Goal: Transaction & Acquisition: Book appointment/travel/reservation

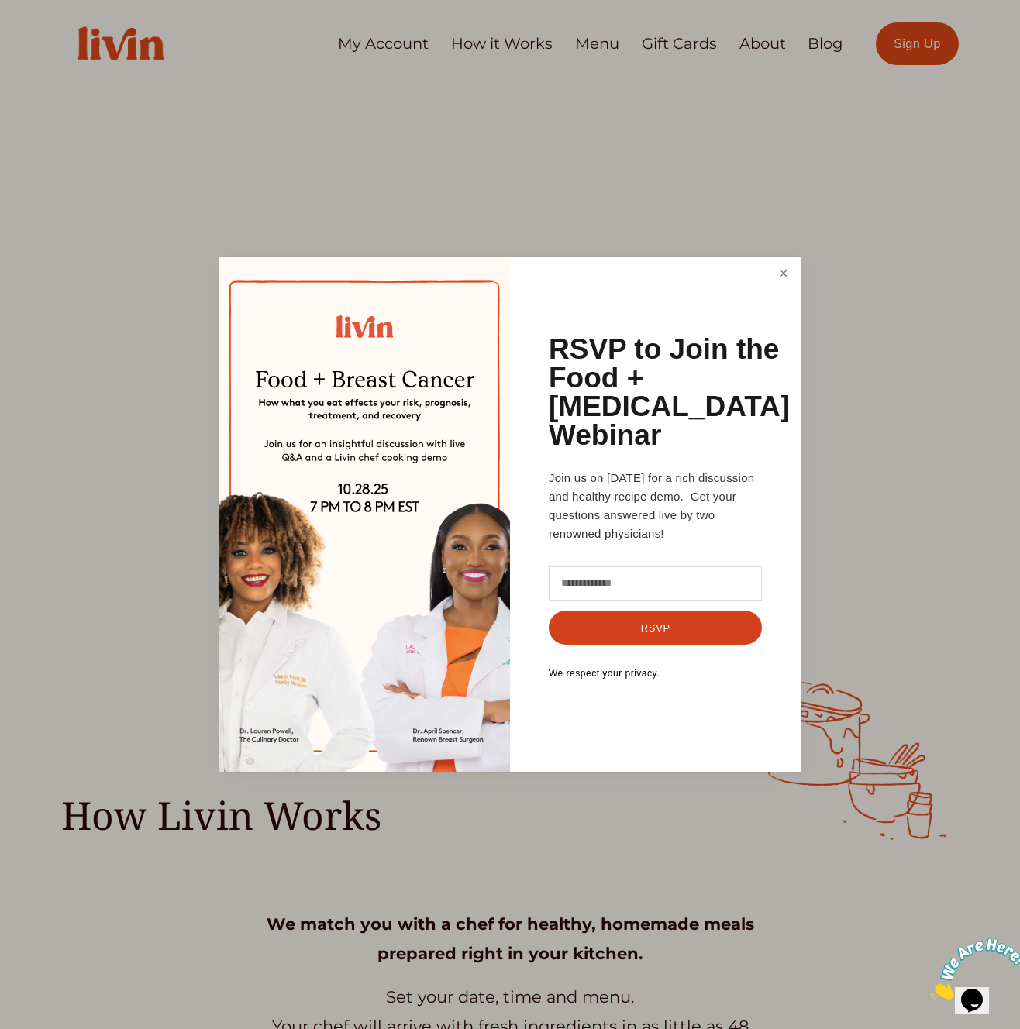
click at [794, 275] on link "Close" at bounding box center [783, 274] width 29 height 29
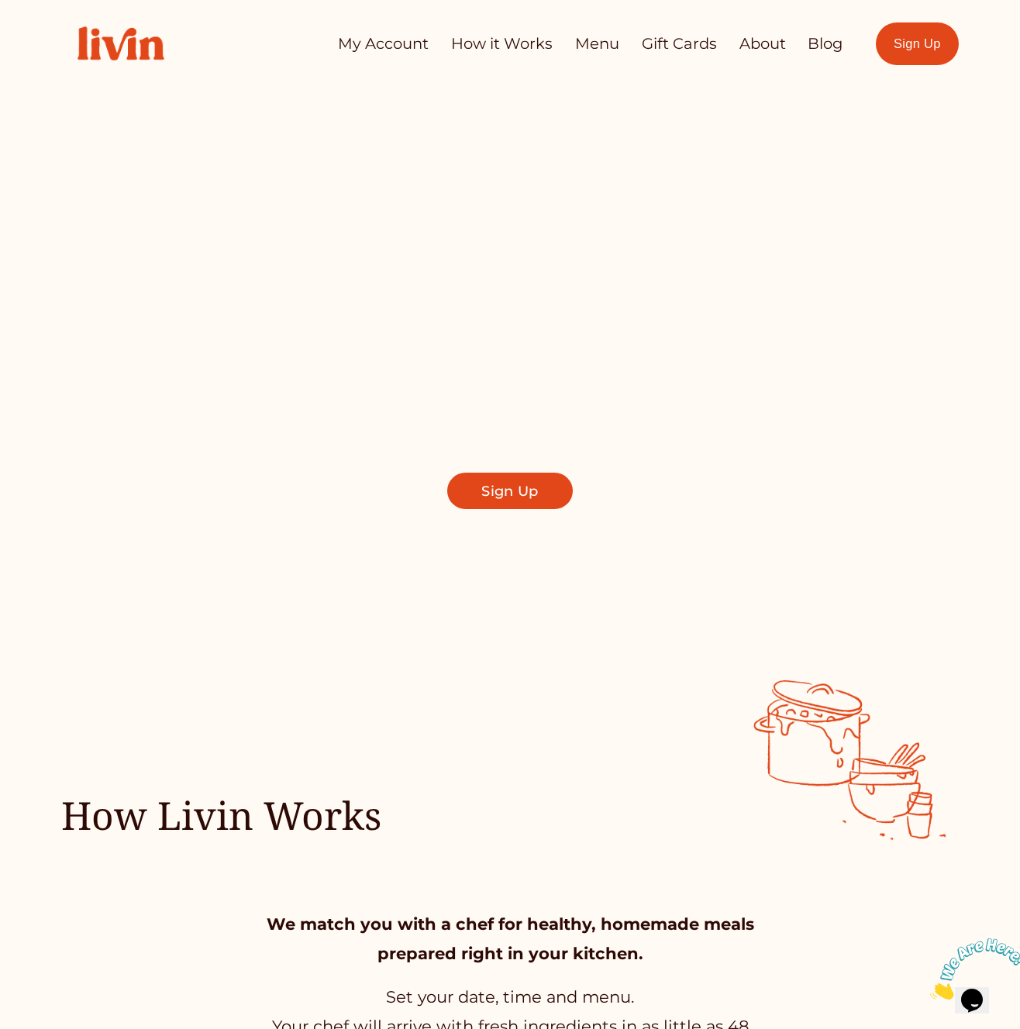
drag, startPoint x: 1015, startPoint y: 837, endPoint x: 1093, endPoint y: 836, distance: 77.5
drag, startPoint x: 1015, startPoint y: 793, endPoint x: 1311, endPoint y: 790, distance: 296.1
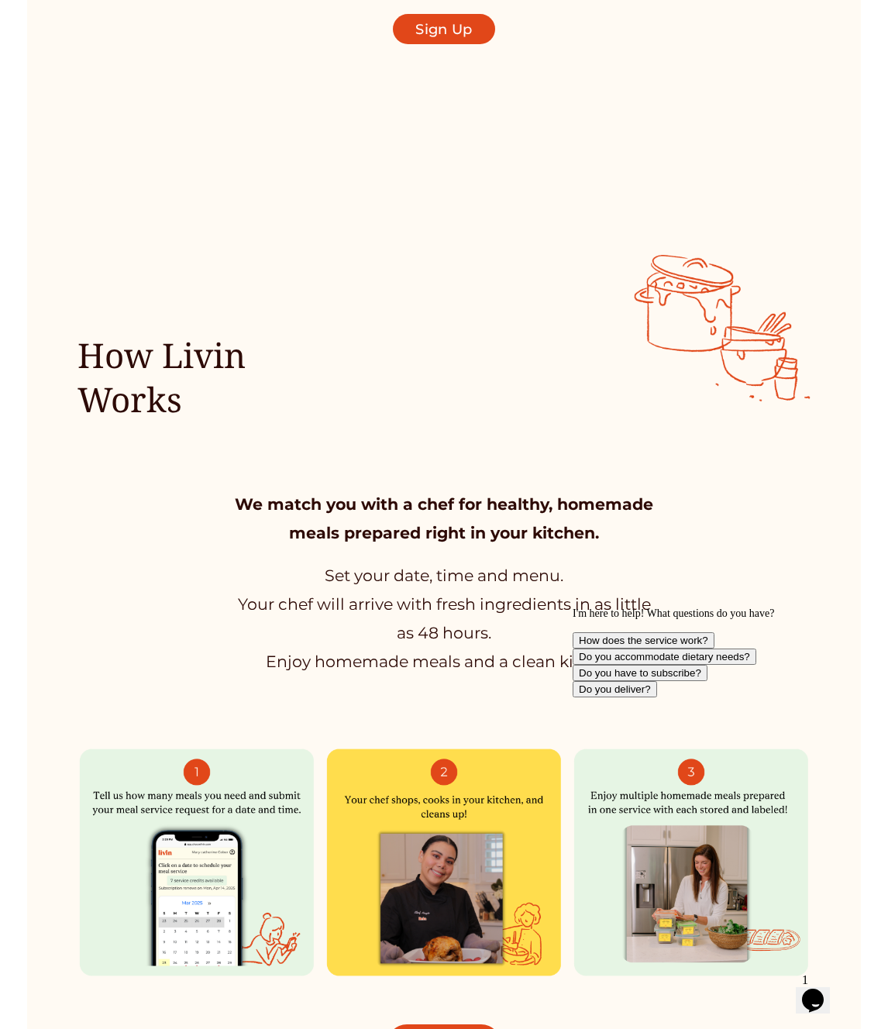
scroll to position [837, 0]
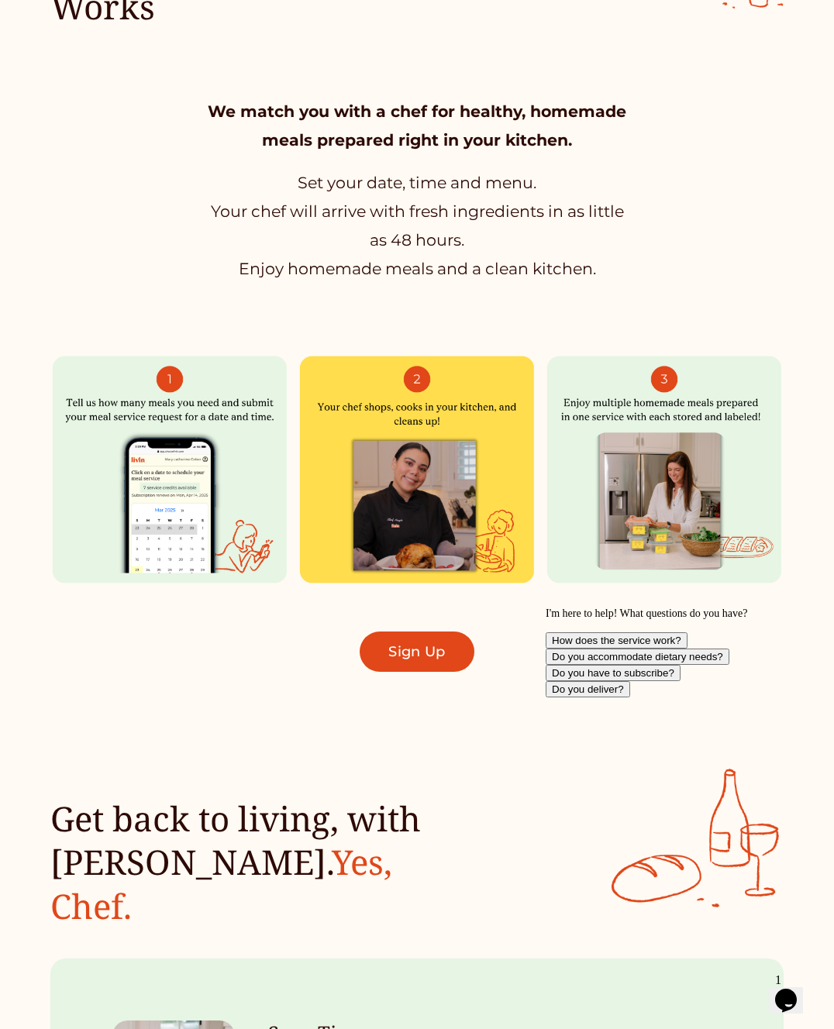
drag, startPoint x: 365, startPoint y: 404, endPoint x: 474, endPoint y: 426, distance: 111.6
click at [535, 438] on div at bounding box center [417, 469] width 239 height 259
drag, startPoint x: 412, startPoint y: 412, endPoint x: 406, endPoint y: 432, distance: 21.6
click at [325, 391] on div at bounding box center [417, 469] width 239 height 259
drag, startPoint x: 441, startPoint y: 456, endPoint x: 549, endPoint y: 422, distance: 114.0
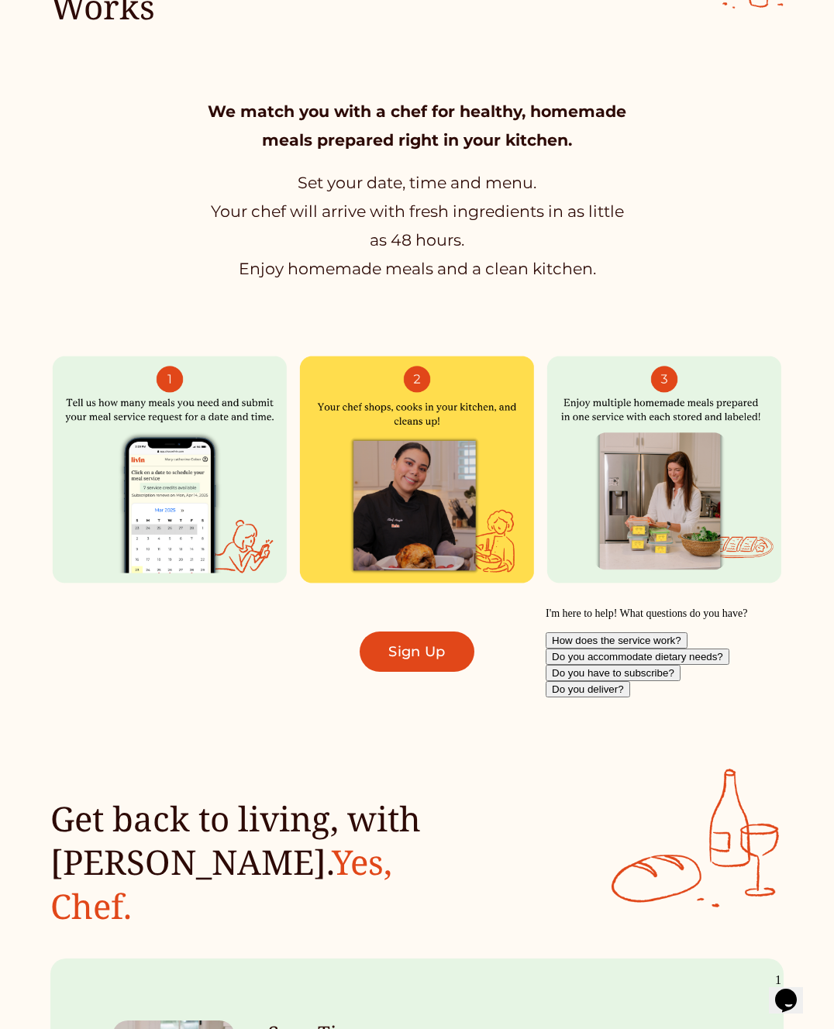
click at [427, 425] on div at bounding box center [417, 469] width 239 height 259
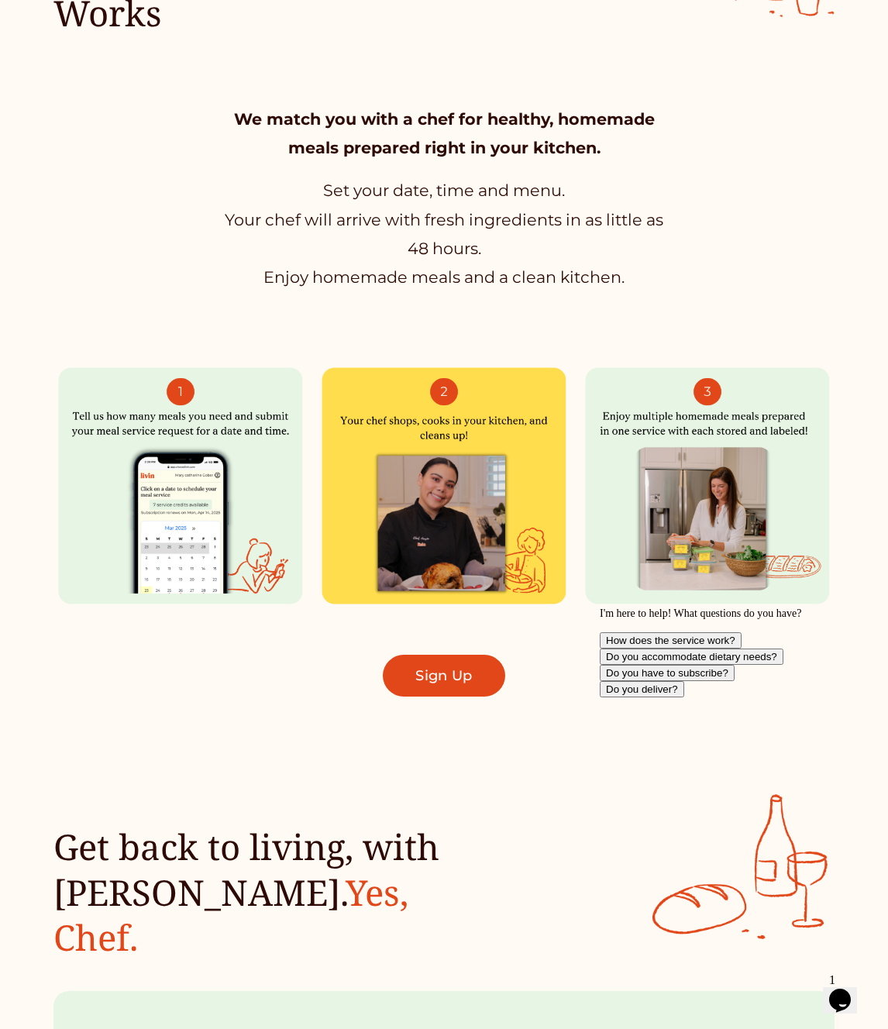
drag, startPoint x: 634, startPoint y: 415, endPoint x: 809, endPoint y: 442, distance: 177.1
click at [818, 442] on div at bounding box center [707, 486] width 255 height 270
drag, startPoint x: 802, startPoint y: 436, endPoint x: 630, endPoint y: 407, distance: 174.4
click at [636, 399] on div at bounding box center [707, 486] width 255 height 270
drag, startPoint x: 625, startPoint y: 417, endPoint x: 618, endPoint y: 440, distance: 24.1
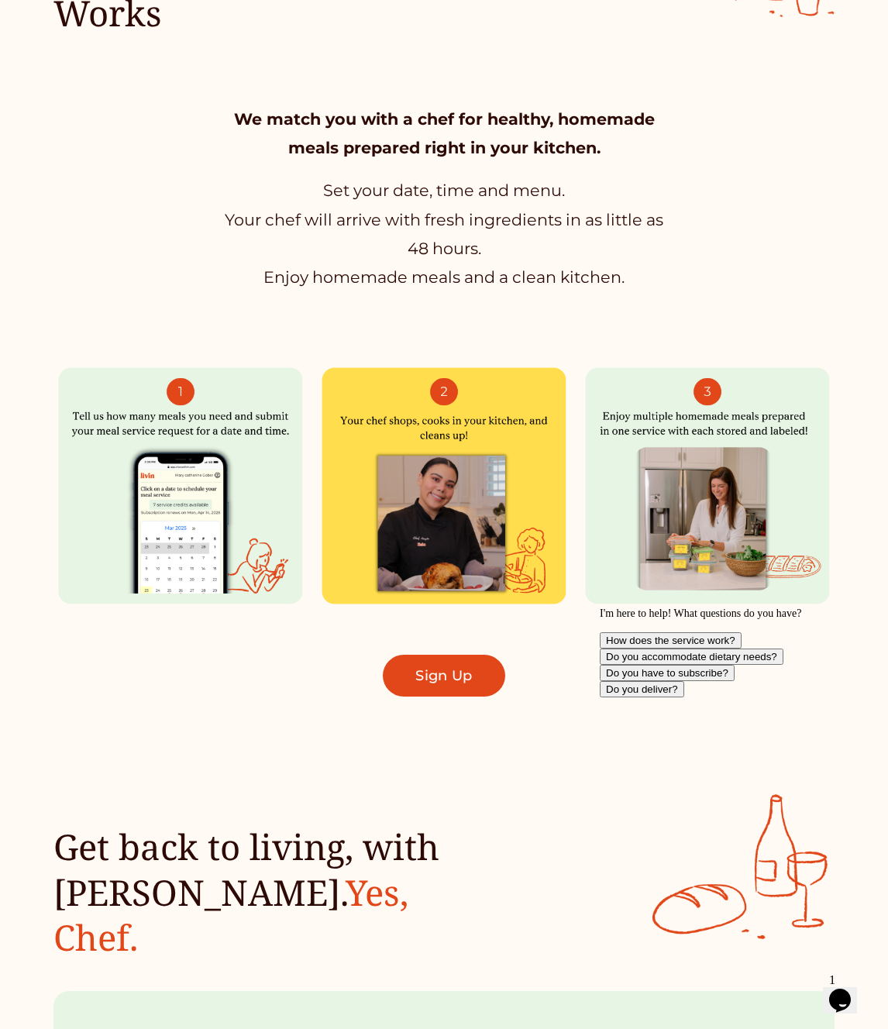
click at [698, 440] on div at bounding box center [707, 486] width 255 height 270
click at [432, 432] on div at bounding box center [444, 486] width 255 height 270
click at [439, 493] on div at bounding box center [444, 486] width 255 height 270
click at [443, 584] on div at bounding box center [444, 486] width 255 height 270
click at [212, 563] on div at bounding box center [180, 486] width 255 height 270
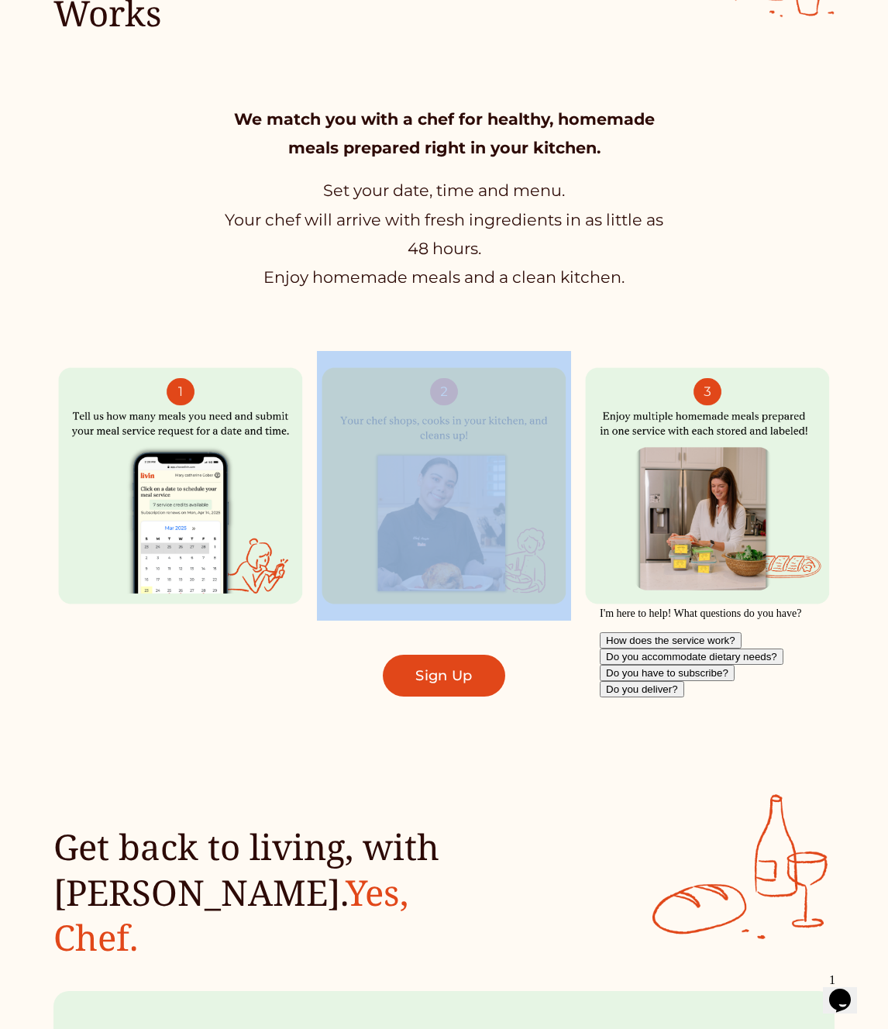
drag, startPoint x: 184, startPoint y: 429, endPoint x: 665, endPoint y: 525, distance: 490.8
click at [468, 487] on div "We match you with a chef for healthy, homemade meals prepared right in your kit…" at bounding box center [444, 401] width 888 height 593
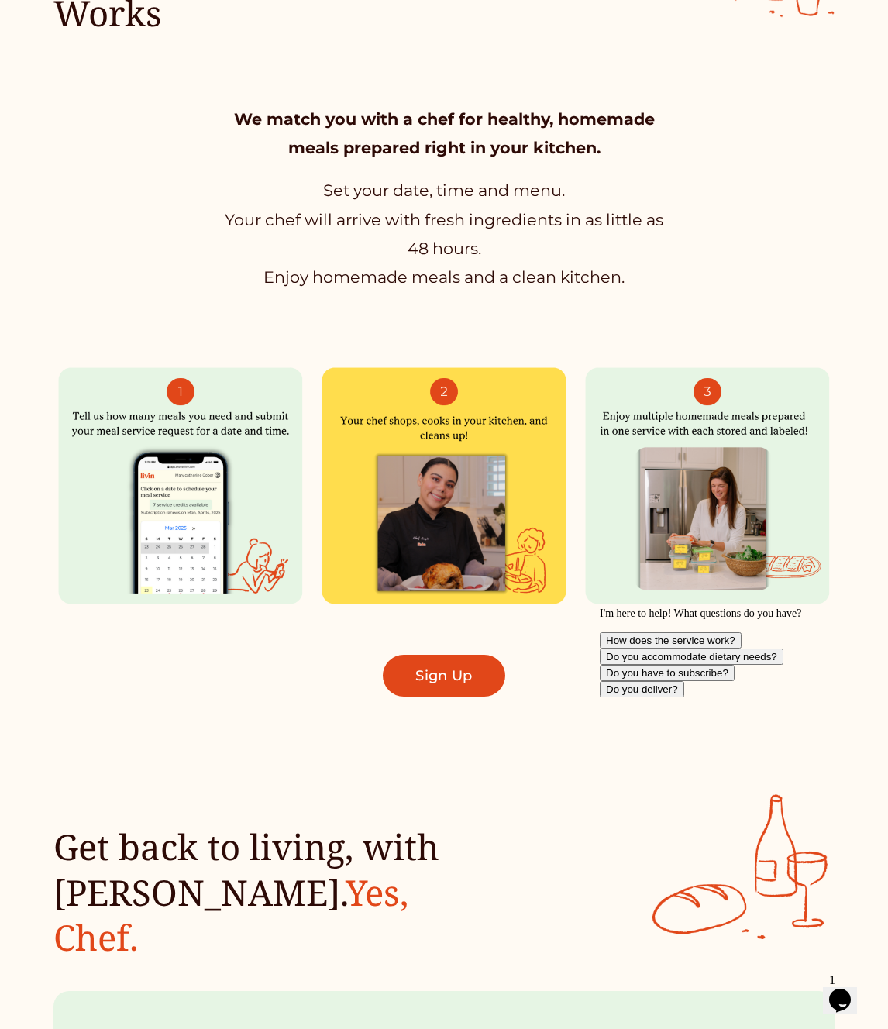
click at [827, 528] on div at bounding box center [707, 486] width 255 height 270
click at [762, 445] on div at bounding box center [707, 486] width 255 height 270
click at [753, 426] on div at bounding box center [707, 486] width 255 height 270
click at [542, 614] on div at bounding box center [444, 486] width 255 height 270
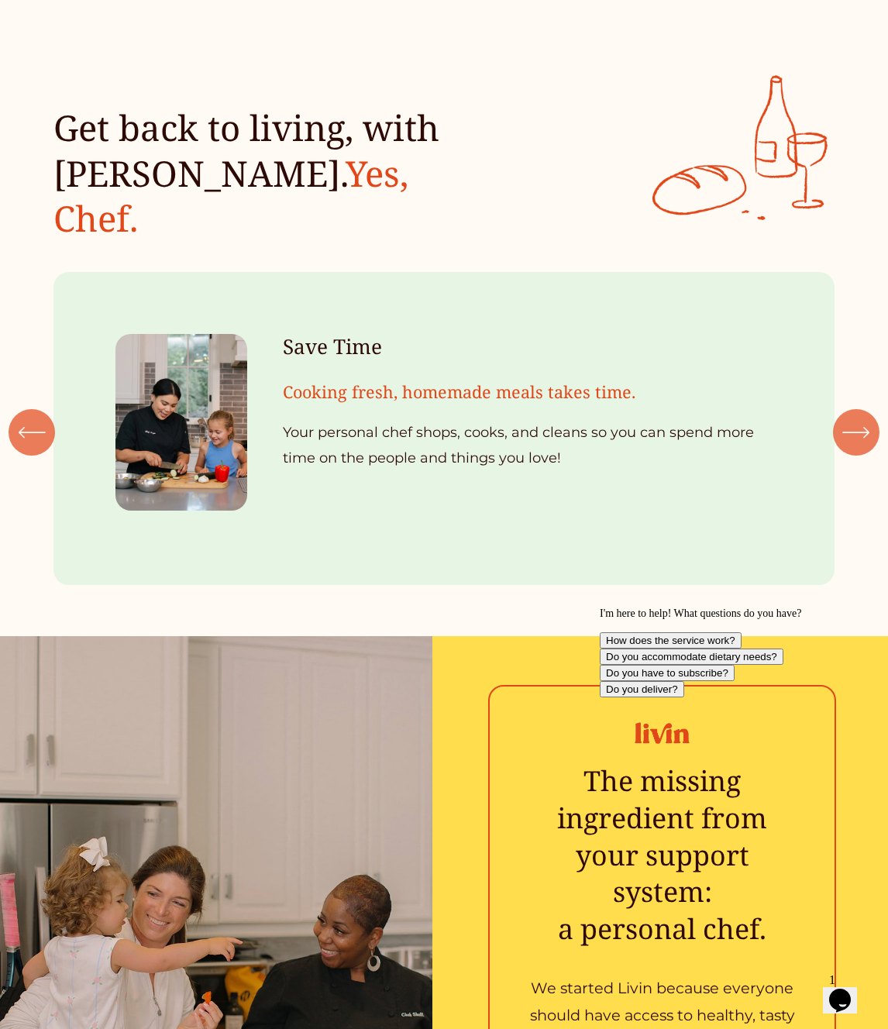
scroll to position [1627, 0]
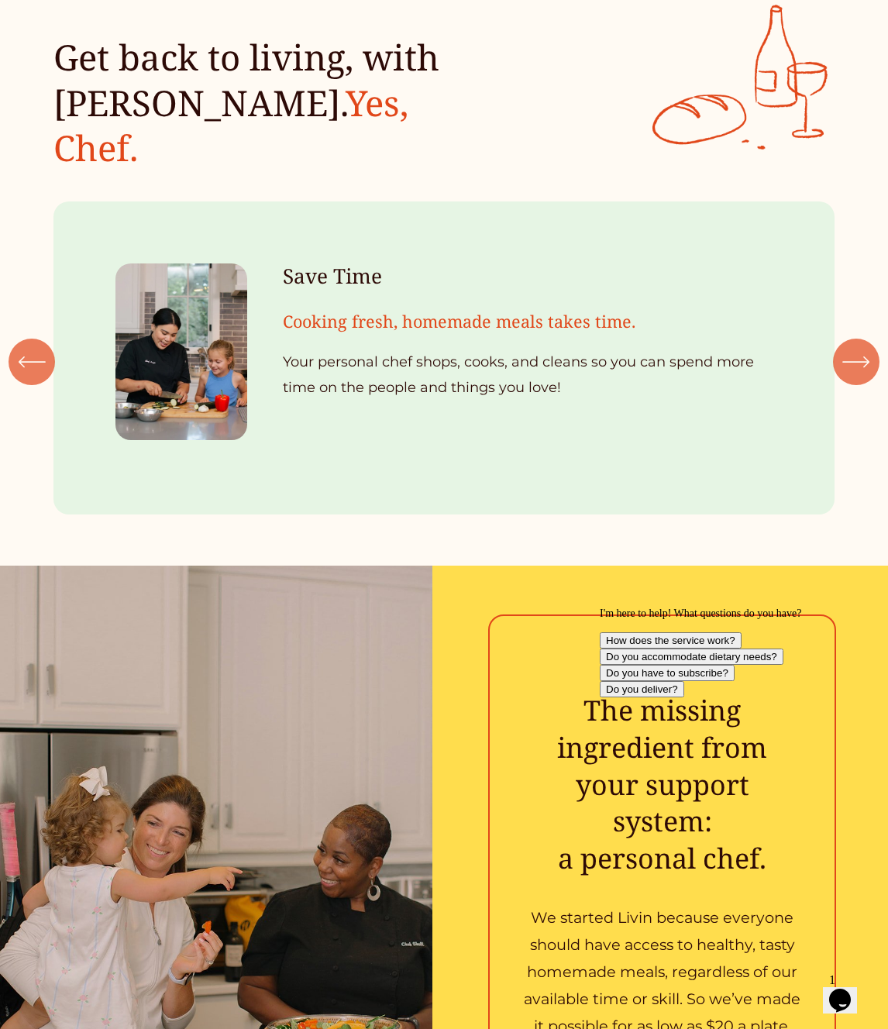
click at [863, 343] on div "\a \a \a Next\a \a" at bounding box center [856, 362] width 46 height 46
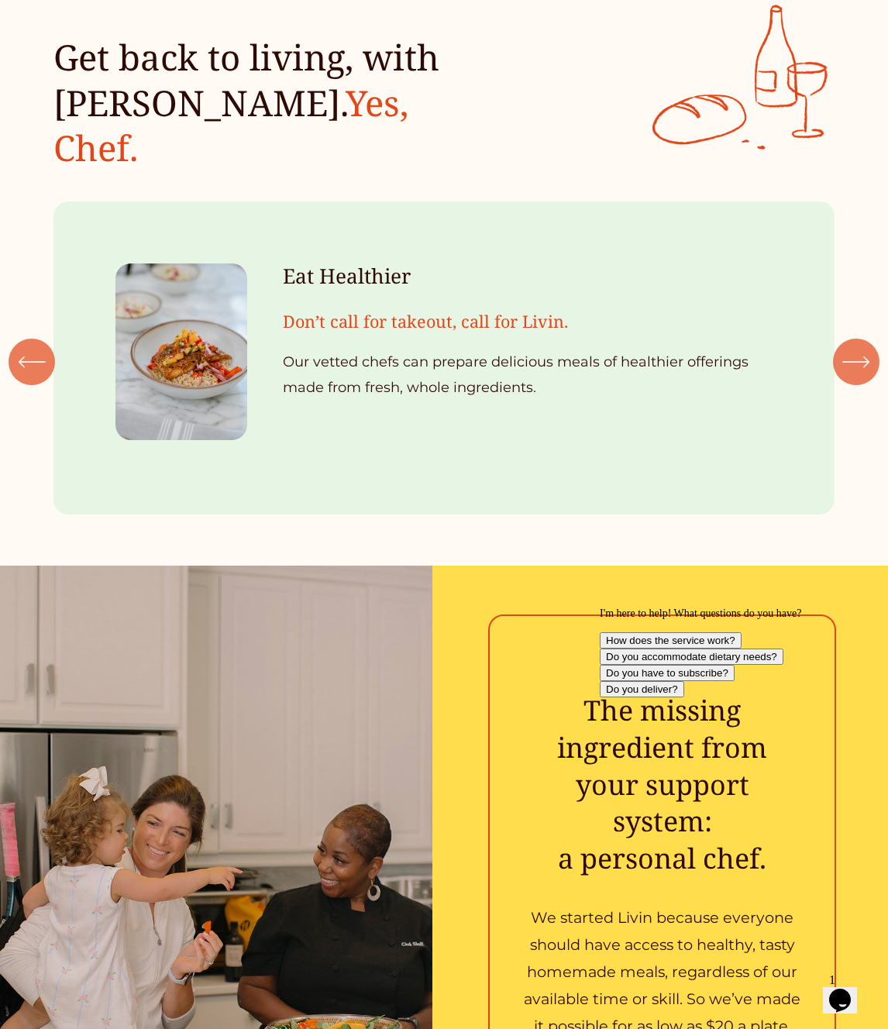
click at [863, 343] on div "\a \a \a Next\a \a" at bounding box center [856, 362] width 46 height 46
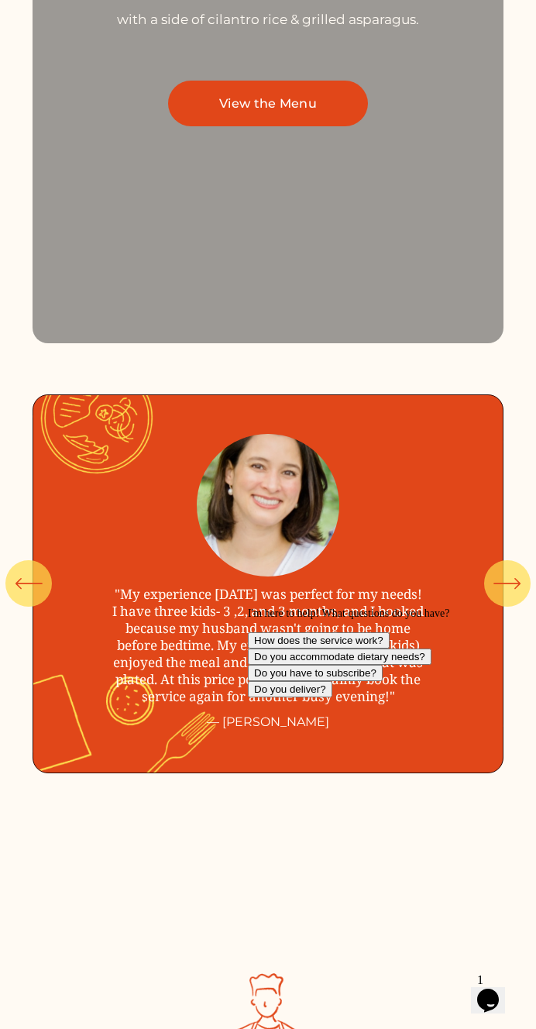
scroll to position [6385, 0]
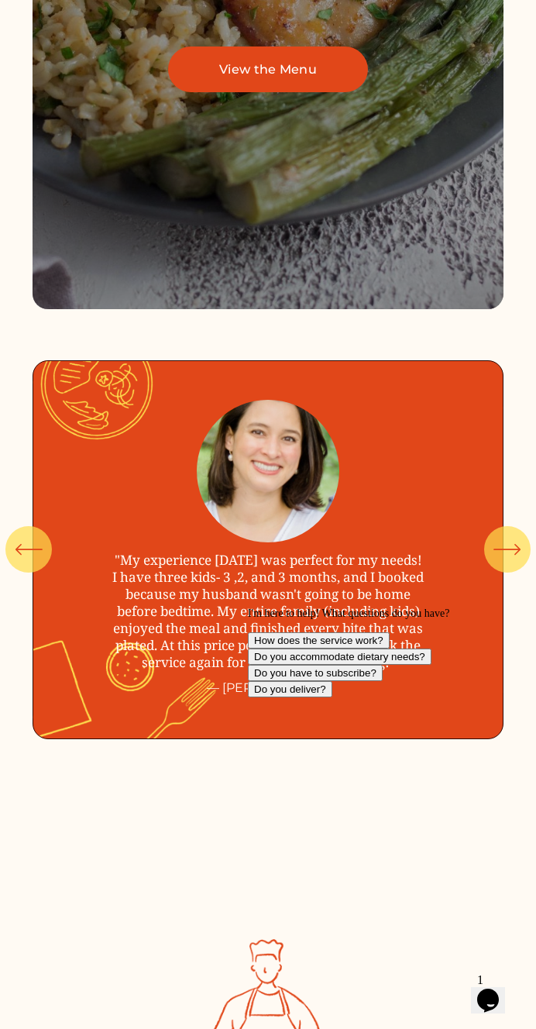
click at [511, 539] on icon "\a \a \a Next\a \a" at bounding box center [508, 550] width 28 height 28
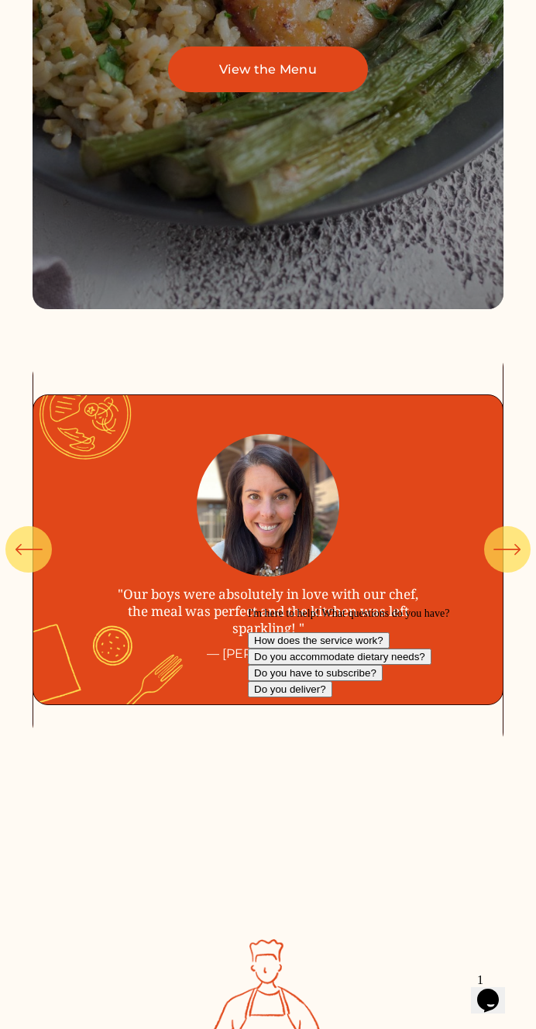
click at [527, 538] on div "\a \a \a Next\a \a" at bounding box center [507, 549] width 46 height 46
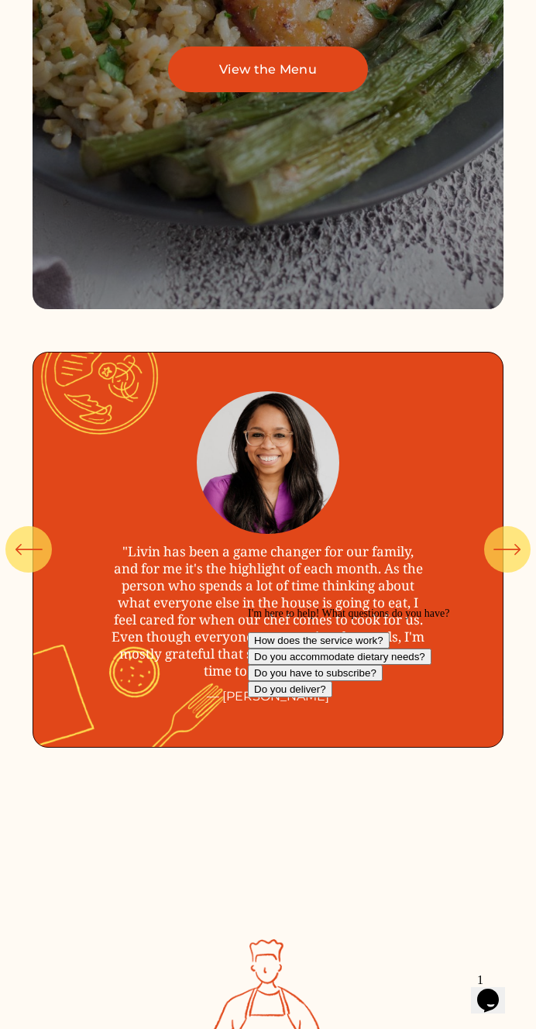
click at [13, 563] on div "\a \a Previous\a \a \a" at bounding box center [28, 549] width 46 height 46
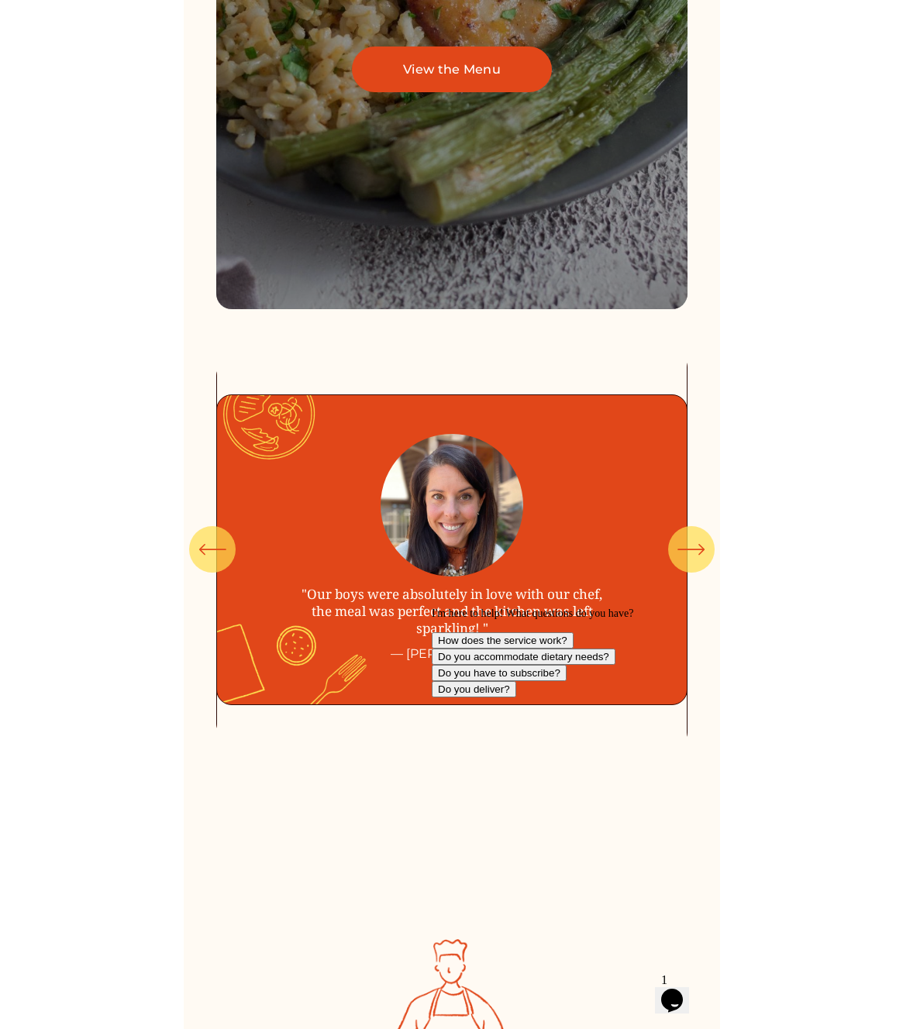
scroll to position [6585, 0]
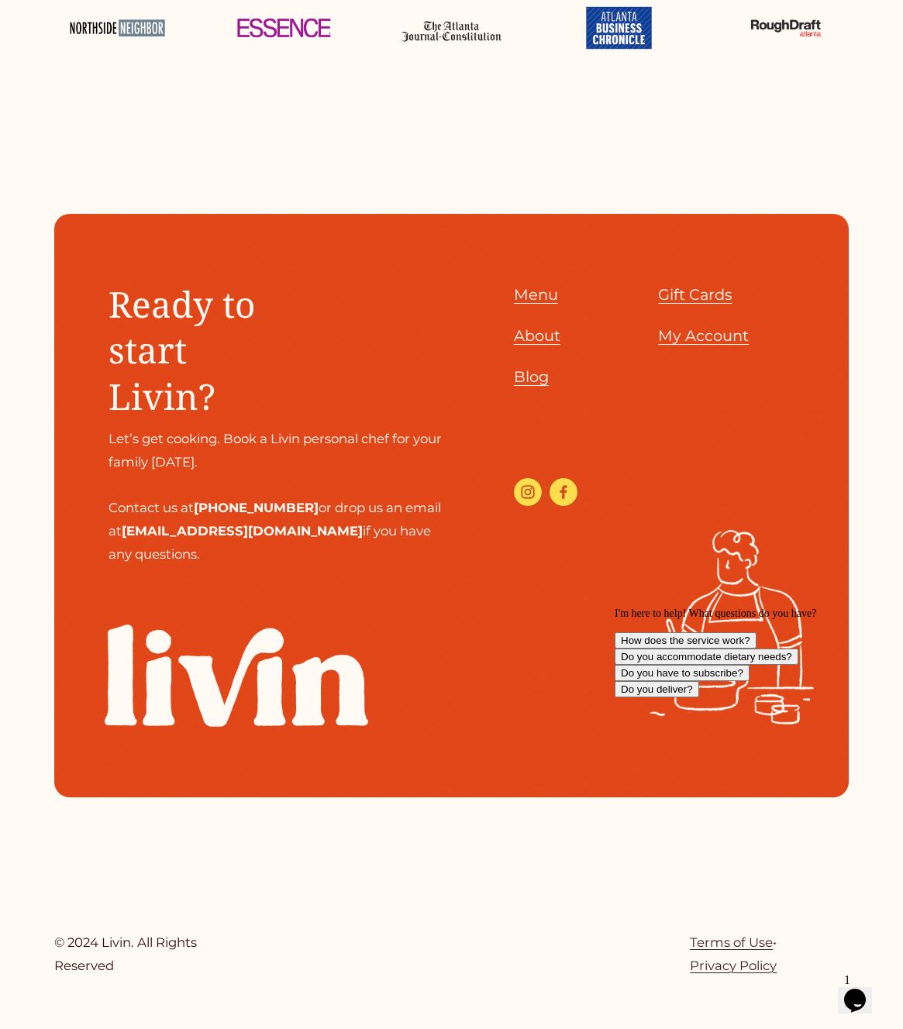
click at [615, 608] on icon "Chat attention grabber" at bounding box center [615, 608] width 0 height 0
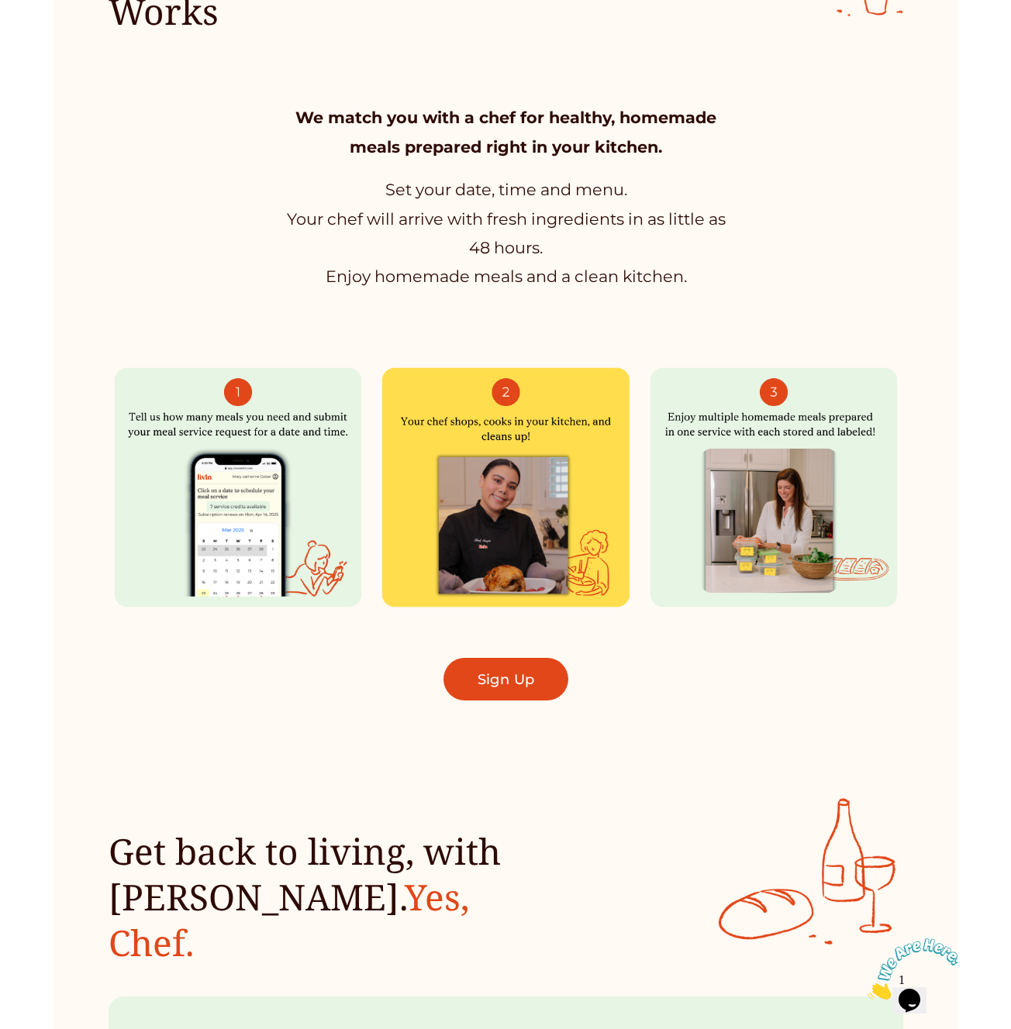
scroll to position [0, 0]
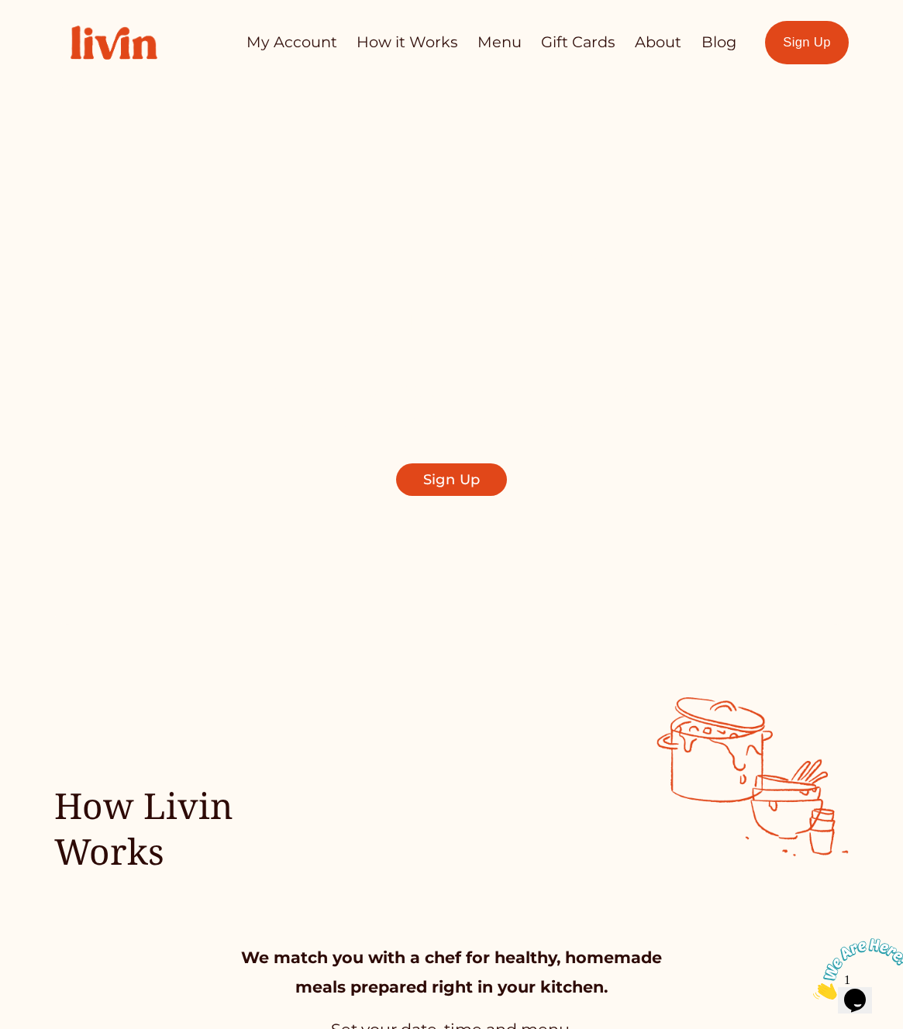
click at [828, 57] on link "Sign Up" at bounding box center [807, 42] width 84 height 43
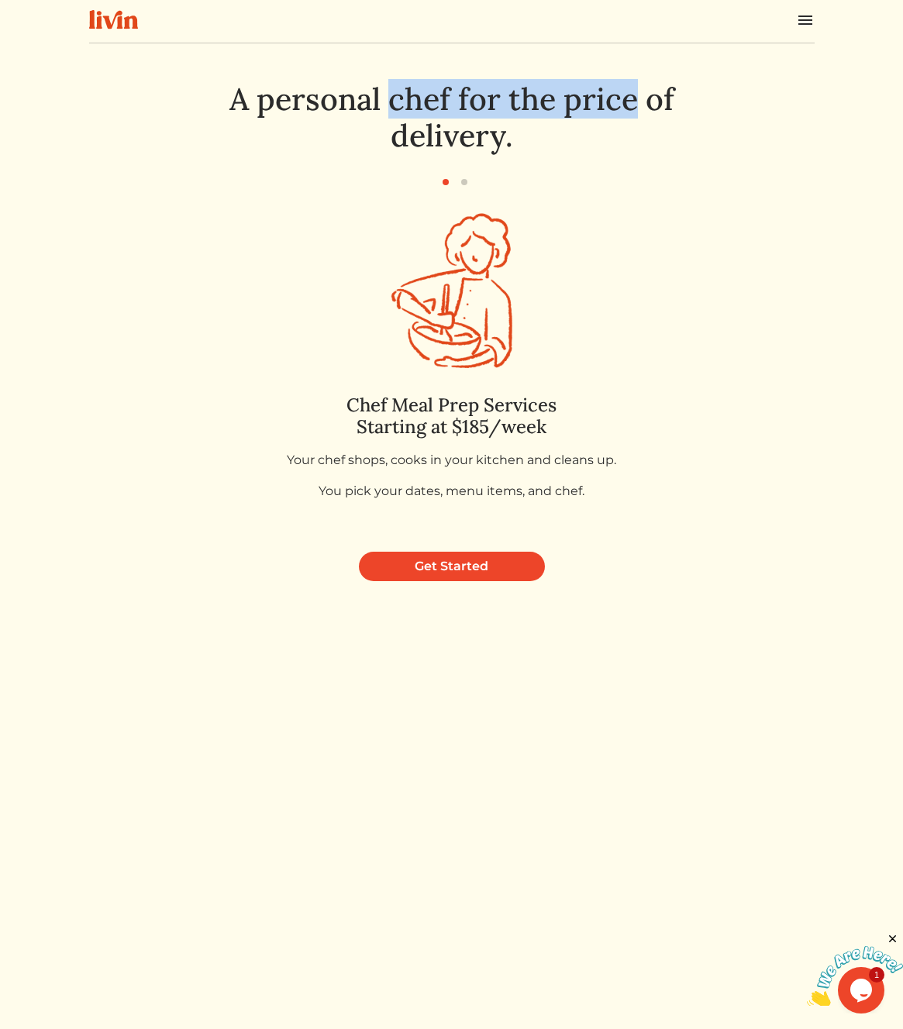
drag, startPoint x: 567, startPoint y: 112, endPoint x: 325, endPoint y: 115, distance: 241.8
click at [325, 115] on h1 "A personal chef for the price of delivery." at bounding box center [452, 118] width 544 height 74
click at [400, 129] on h1 "A personal chef for the price of delivery." at bounding box center [452, 118] width 544 height 74
click at [401, 130] on h1 "A personal chef for the price of delivery." at bounding box center [452, 118] width 544 height 74
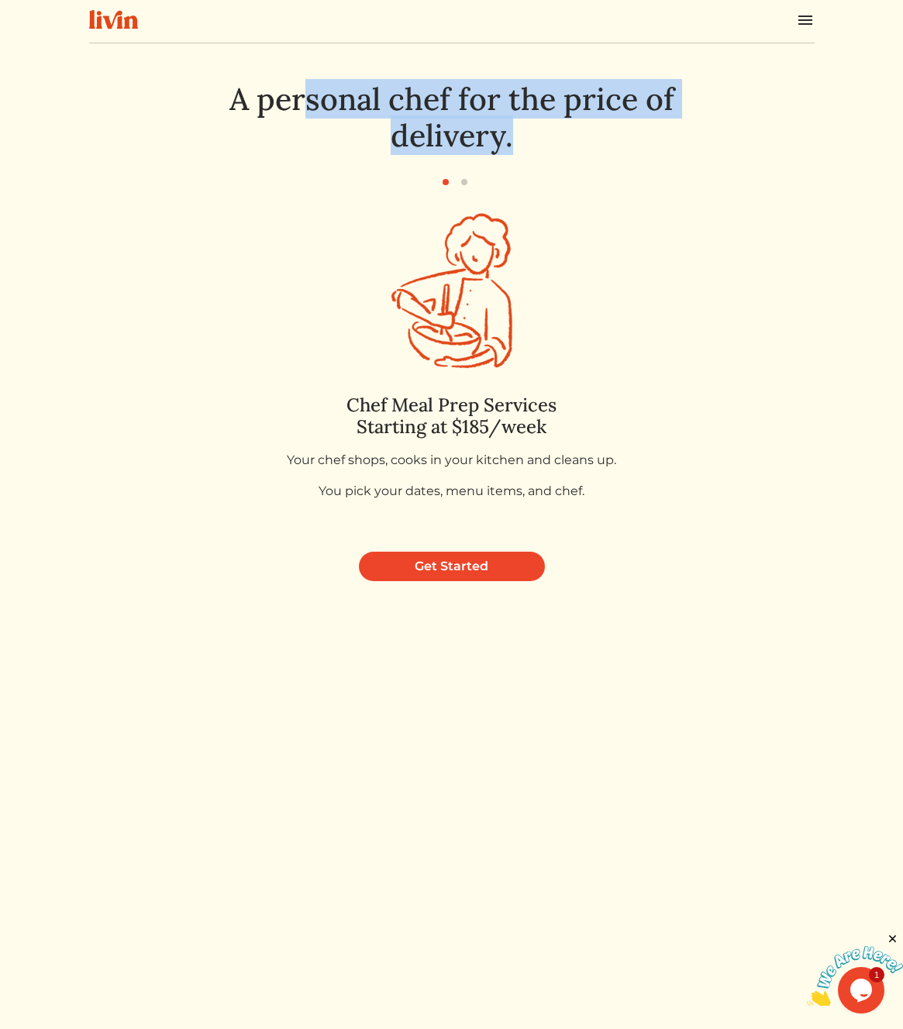
drag, startPoint x: 401, startPoint y: 130, endPoint x: 415, endPoint y: 148, distance: 22.6
click at [402, 131] on h1 "A personal chef for the price of delivery." at bounding box center [452, 118] width 544 height 74
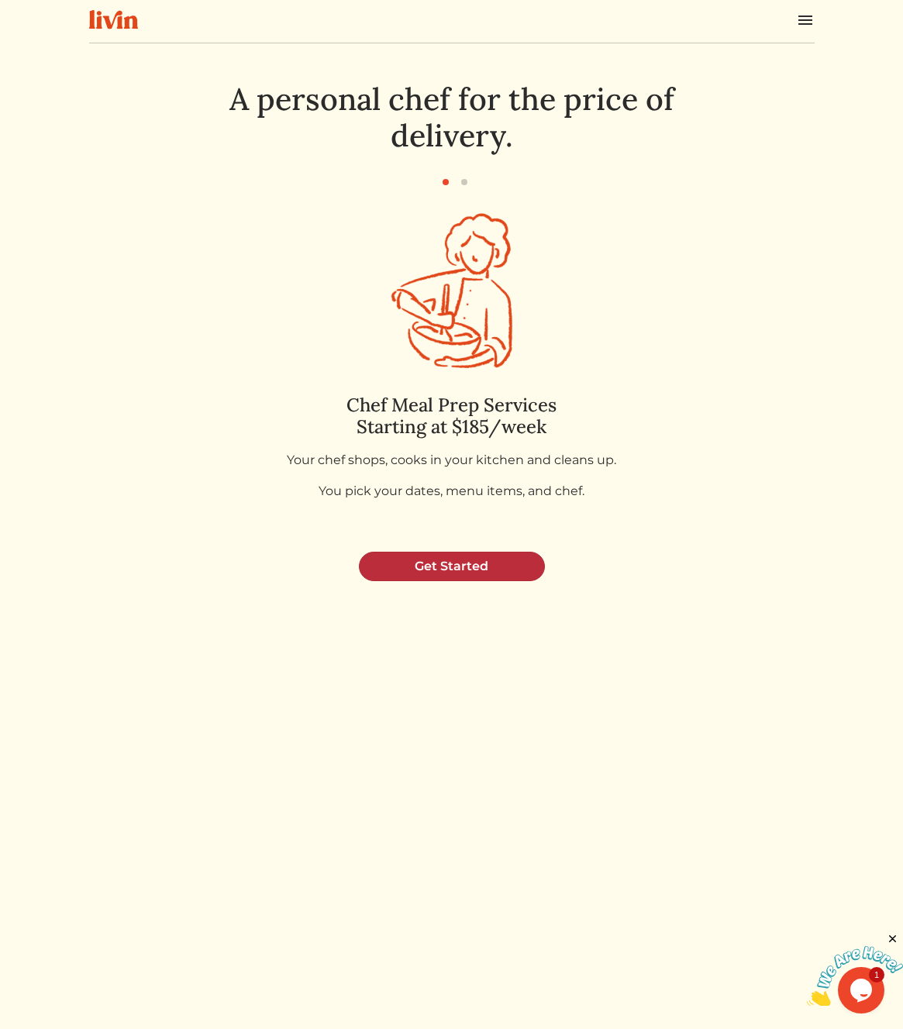
drag, startPoint x: 594, startPoint y: 542, endPoint x: 542, endPoint y: 573, distance: 60.7
click at [594, 543] on div "A personal chef for the price of delivery. Chef Meal Prep Services Starting at …" at bounding box center [451, 331] width 725 height 501
click at [508, 562] on link "Get Started" at bounding box center [452, 566] width 186 height 29
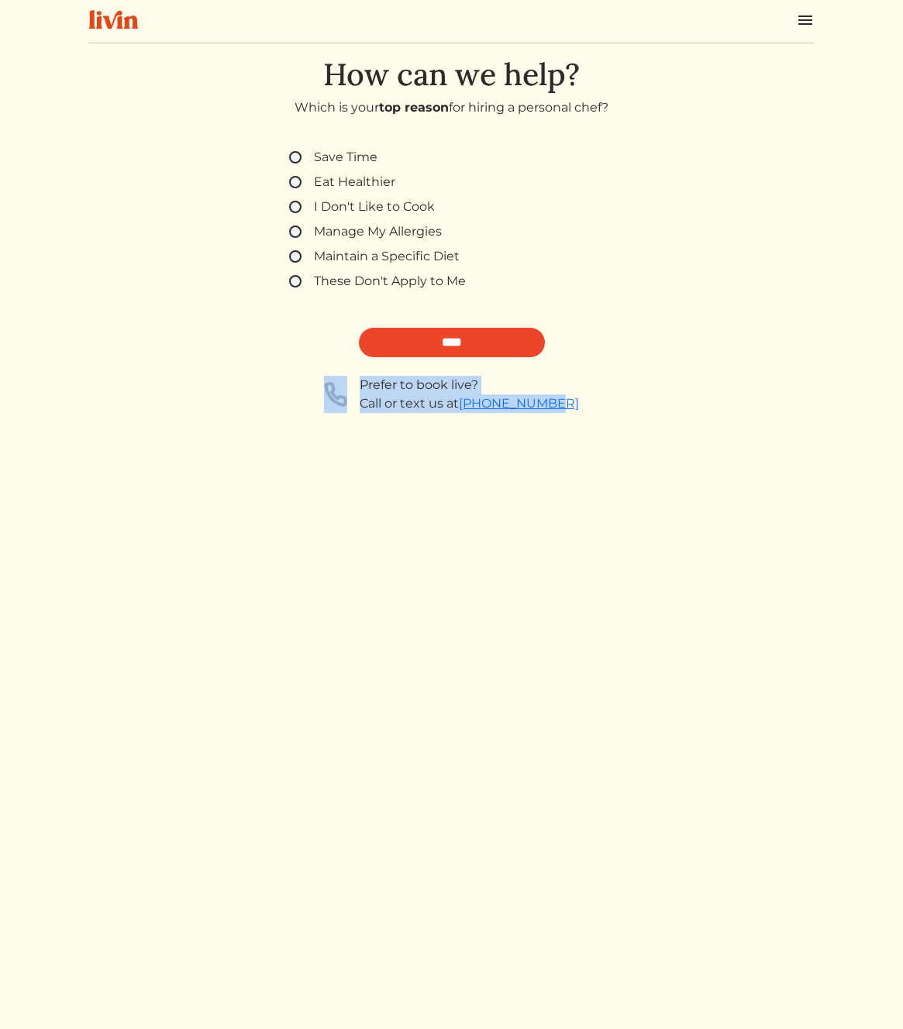
drag, startPoint x: 250, startPoint y: 368, endPoint x: 717, endPoint y: 415, distance: 469.7
click at [717, 415] on div "Save Time Eat Healthier I Don't Like to [PERSON_NAME] Manage My Allergies Maint…" at bounding box center [451, 280] width 725 height 302
copy div "Prefer to book live? Call or text us at [PHONE_NUMBER]"
click at [109, 16] on img at bounding box center [113, 19] width 49 height 19
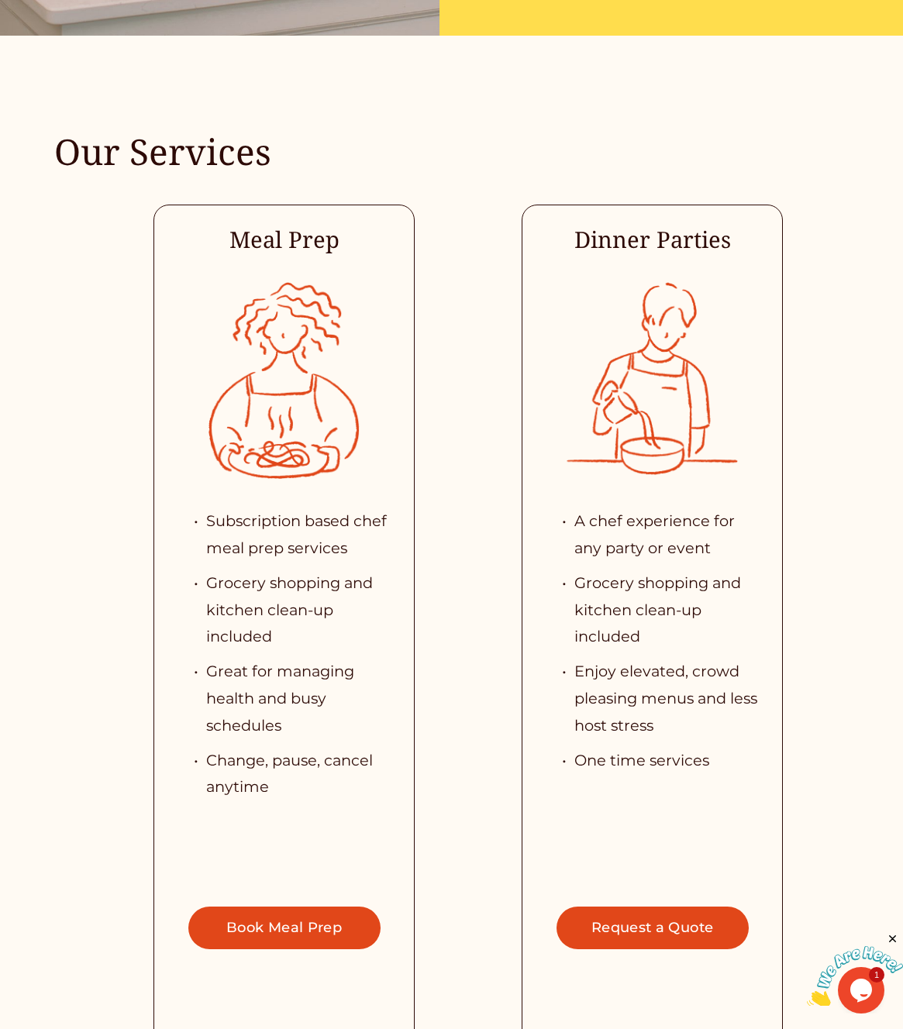
scroll to position [3066, 0]
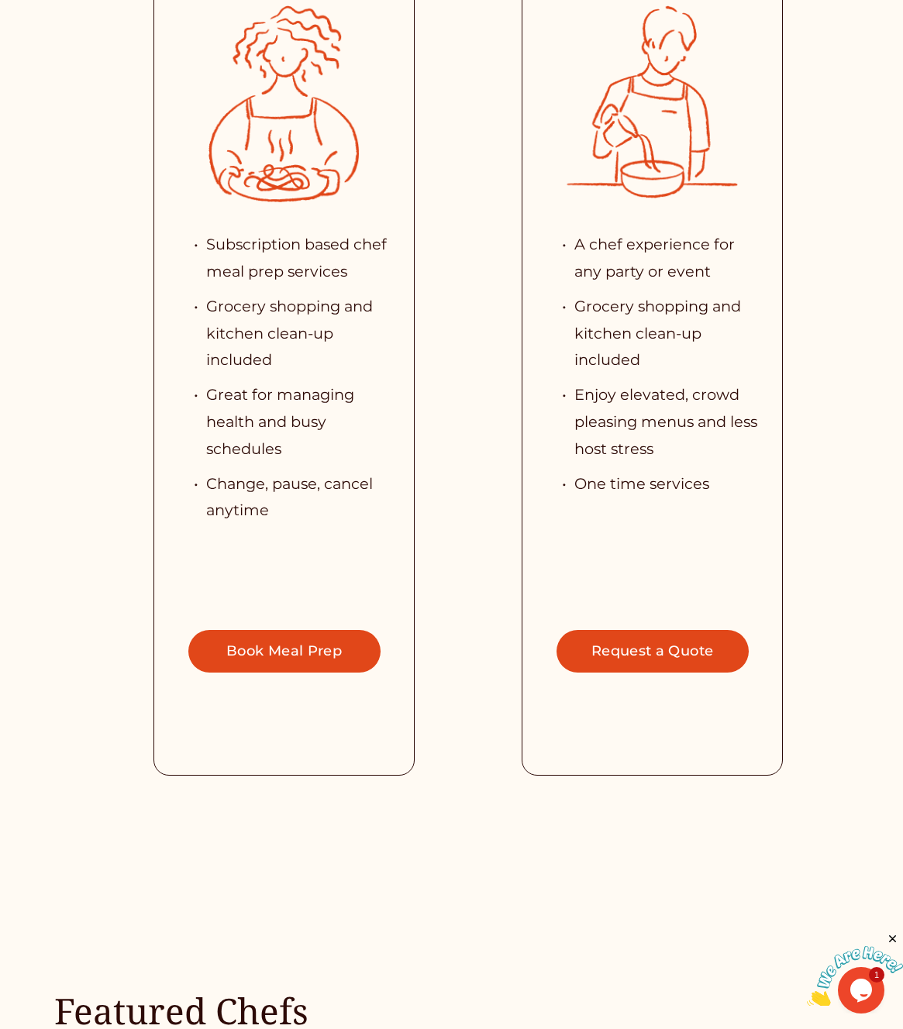
click at [670, 663] on link "Request a Quote" at bounding box center [652, 651] width 192 height 43
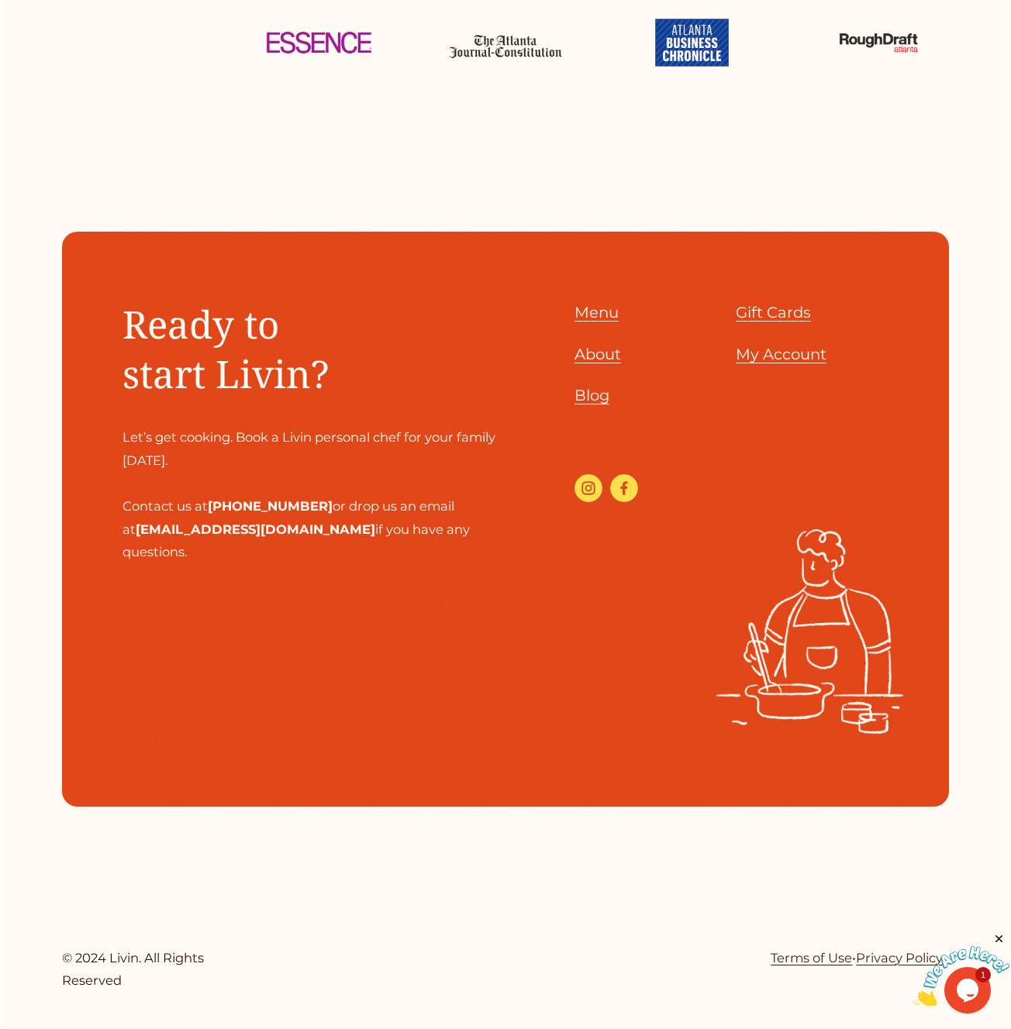
scroll to position [6691, 0]
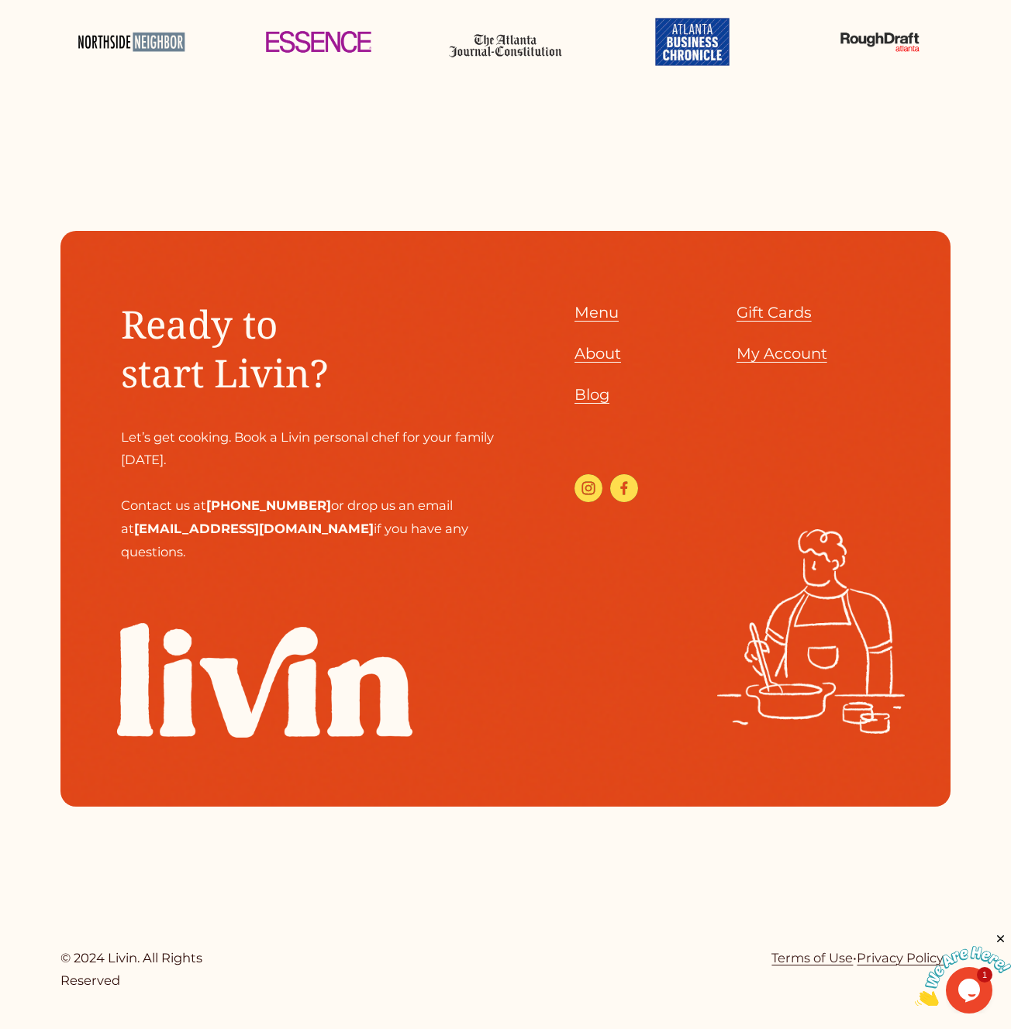
drag, startPoint x: 997, startPoint y: 935, endPoint x: 1932, endPoint y: 1867, distance: 1319.6
click at [902, 935] on icon "Close" at bounding box center [1001, 939] width 14 height 14
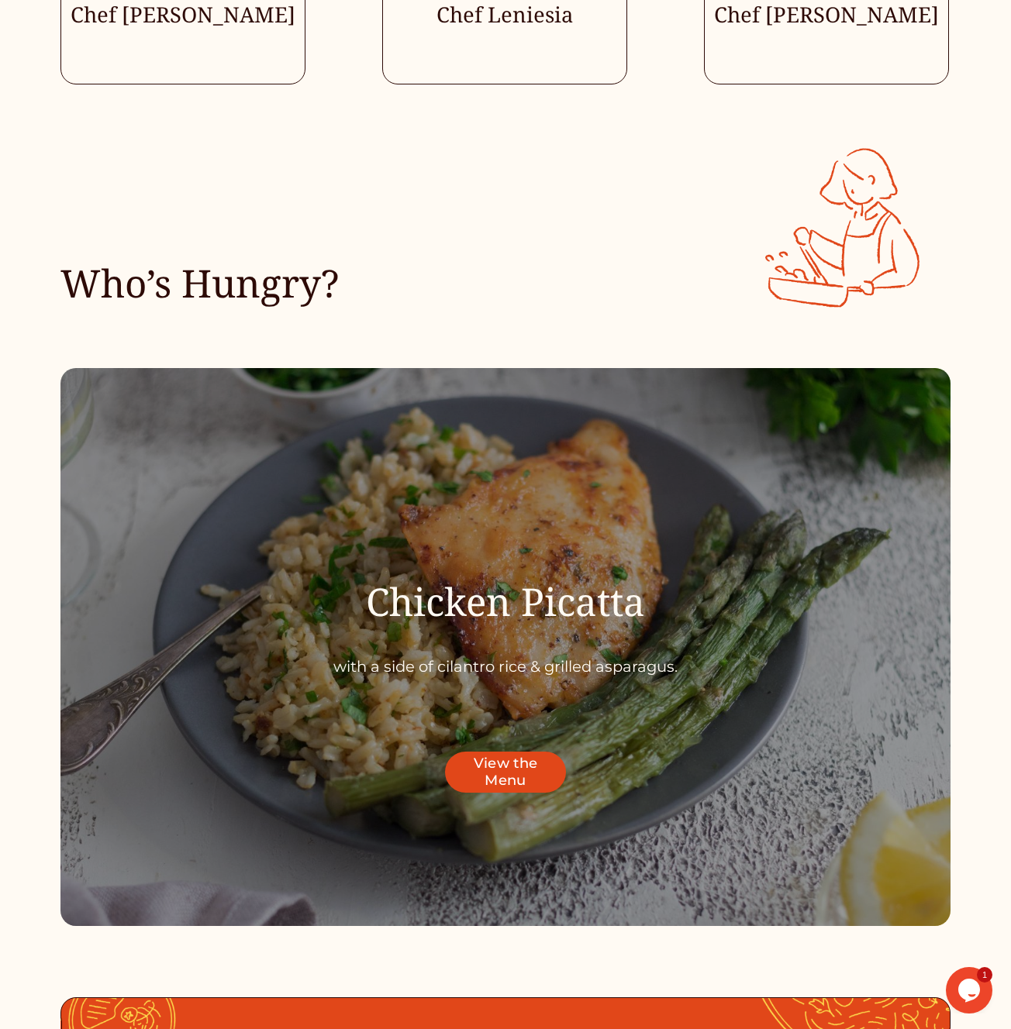
scroll to position [0, 0]
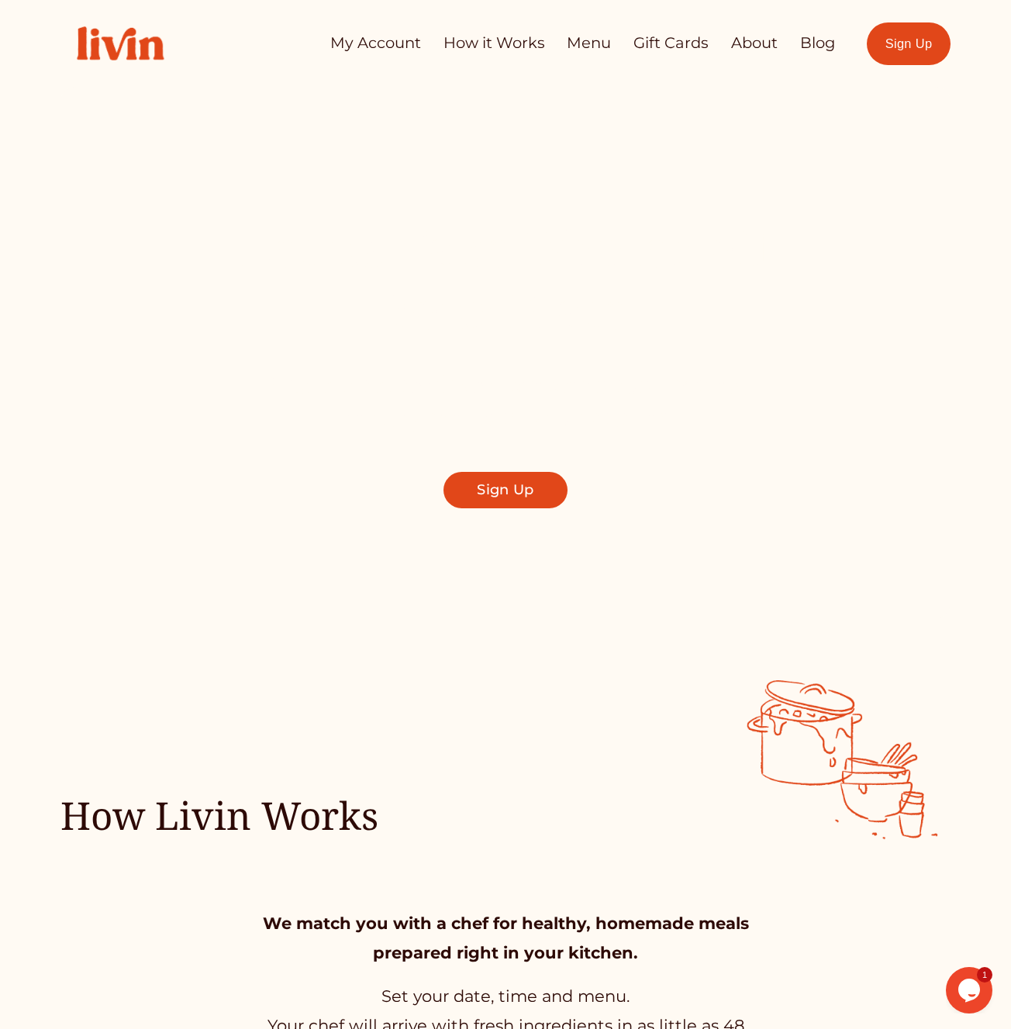
click at [689, 348] on div "Let us Take Dinner off Your Plate Find a local chef who prepares customized, he…" at bounding box center [505, 325] width 639 height 216
